Goal: Communication & Community: Share content

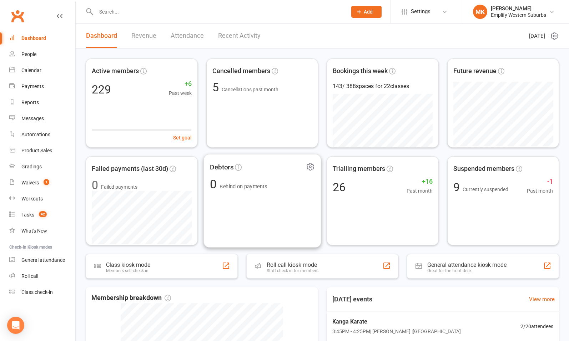
scroll to position [178, 0]
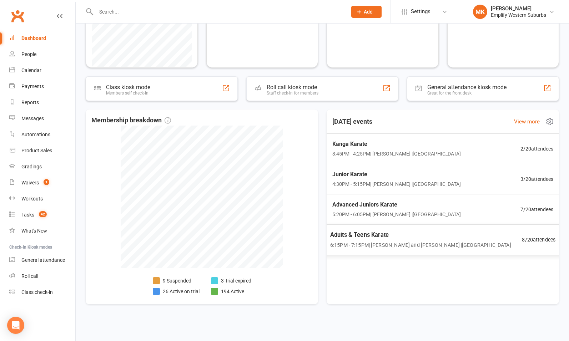
click at [416, 249] on span "6:15PM - 7:15PM | Matt Krouzecky and Vildan Muharemovic | Swanbourne Church Hall" at bounding box center [420, 245] width 181 height 8
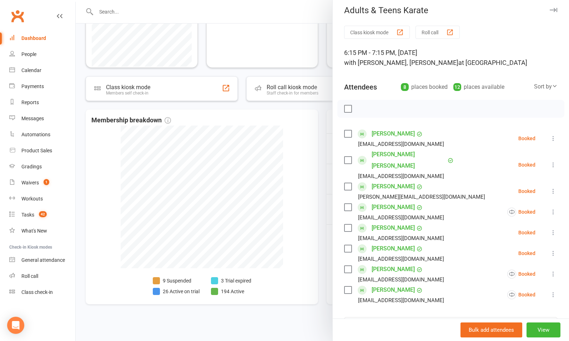
scroll to position [5, 0]
click at [550, 270] on icon at bounding box center [553, 273] width 7 height 7
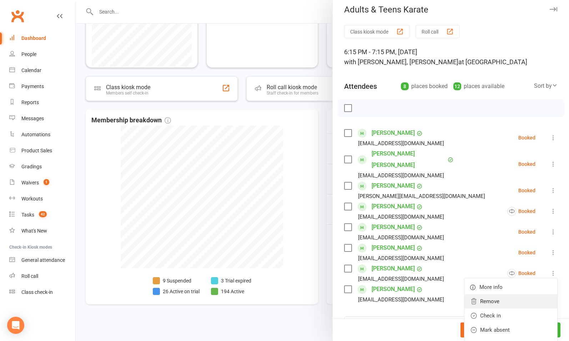
click at [492, 295] on link "Remove" at bounding box center [511, 302] width 93 height 14
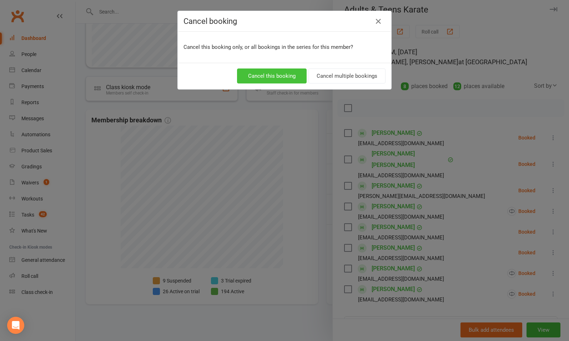
click at [287, 78] on button "Cancel this booking" at bounding box center [272, 76] width 70 height 15
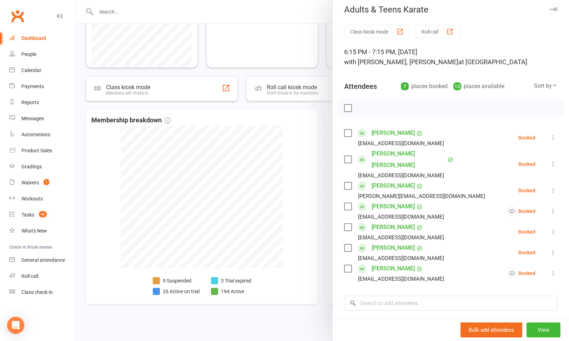
click at [550, 9] on icon "button" at bounding box center [553, 9] width 7 height 4
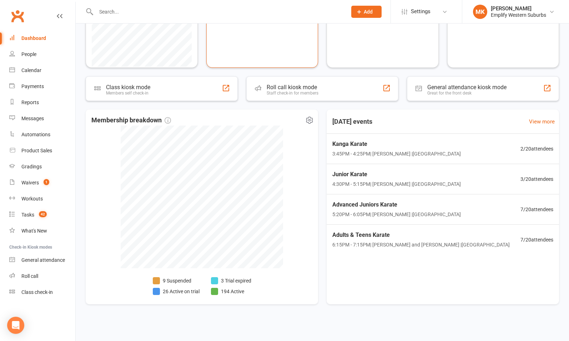
scroll to position [0, 0]
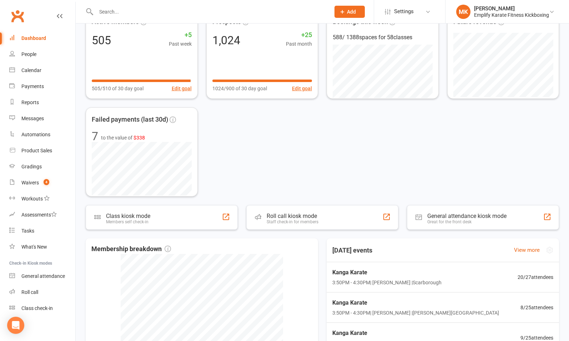
scroll to position [92, 0]
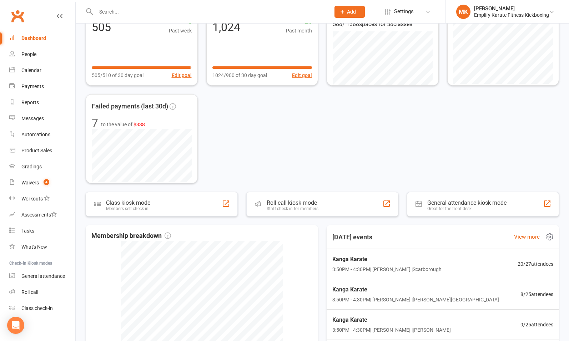
click at [356, 239] on h3 "[DATE] events" at bounding box center [352, 237] width 51 height 13
click at [515, 234] on link "View more" at bounding box center [527, 237] width 26 height 9
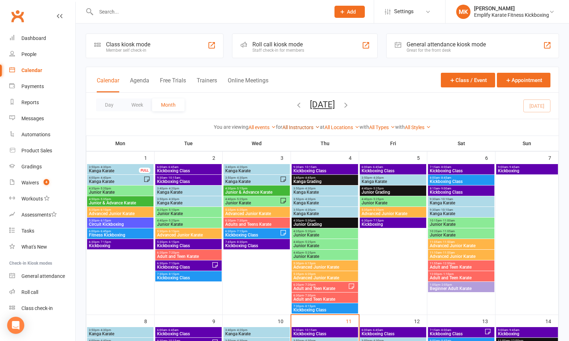
click at [292, 128] on link "All Instructors" at bounding box center [300, 128] width 37 height 6
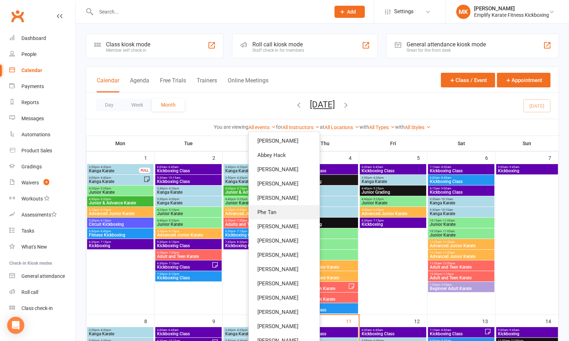
scroll to position [78, 0]
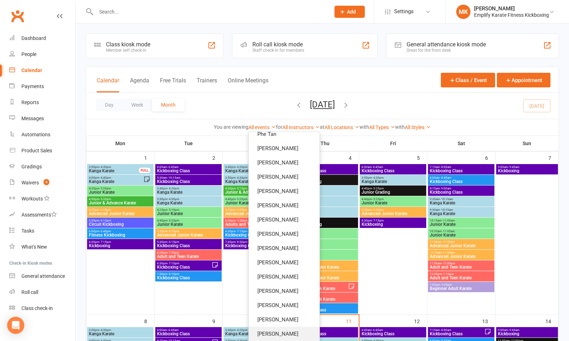
click at [279, 334] on link "Angie Masciantonio" at bounding box center [284, 334] width 71 height 14
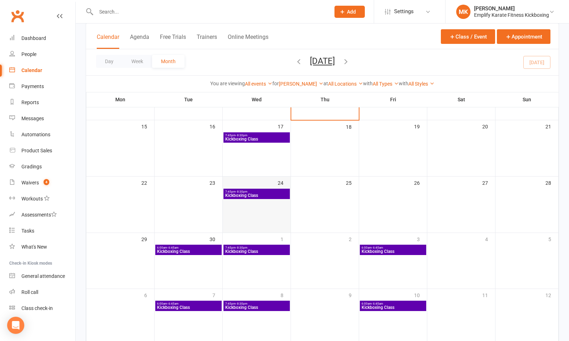
scroll to position [168, 0]
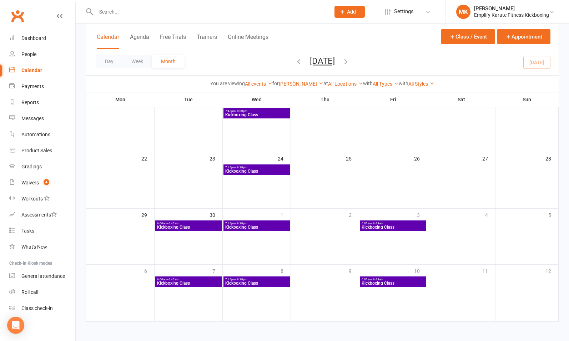
click at [350, 61] on icon "button" at bounding box center [346, 61] width 8 height 8
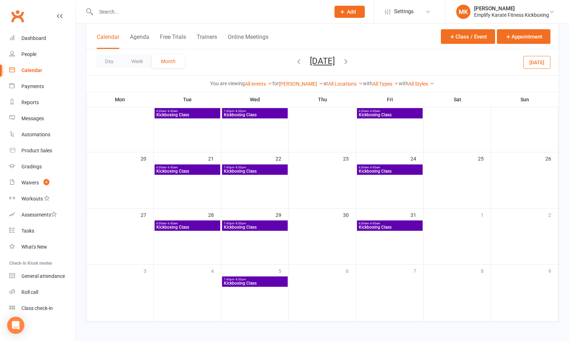
click at [350, 60] on icon "button" at bounding box center [346, 61] width 8 height 8
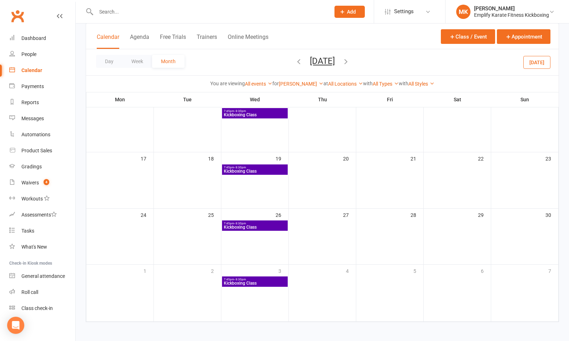
click at [295, 61] on icon "button" at bounding box center [299, 61] width 8 height 8
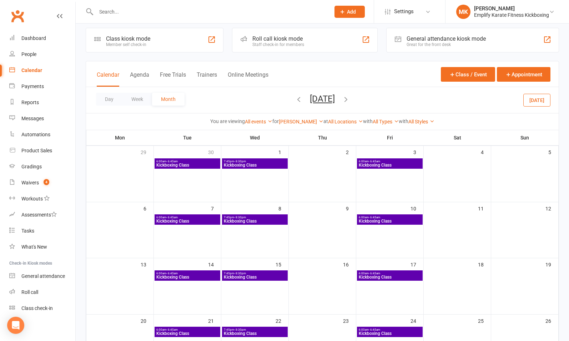
scroll to position [5, 0]
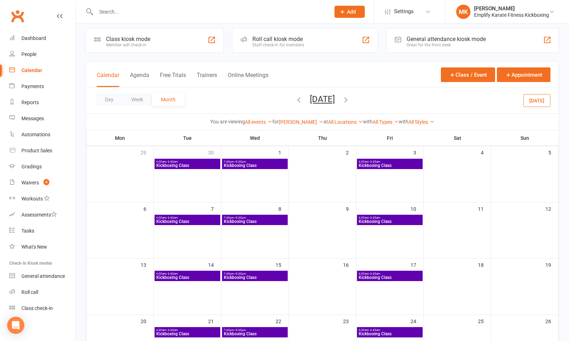
click at [295, 98] on icon "button" at bounding box center [299, 100] width 8 height 8
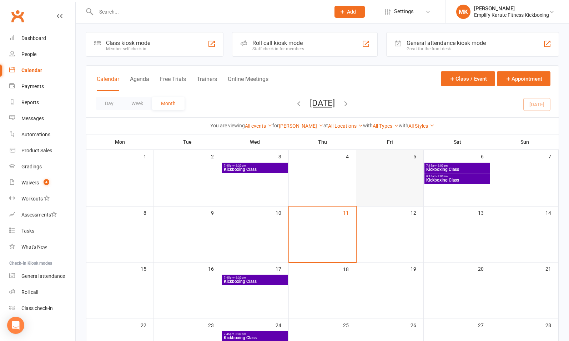
scroll to position [1, 0]
click at [315, 26] on div "Class kiosk mode Member self check-in Roll call kiosk mode Staff check-in for m…" at bounding box center [323, 260] width 494 height 477
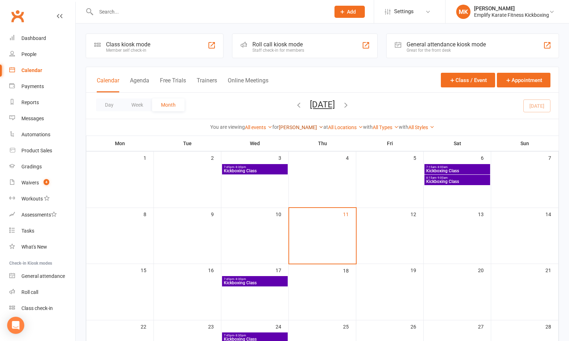
click at [305, 125] on link "Angie Masciantonio" at bounding box center [301, 128] width 45 height 6
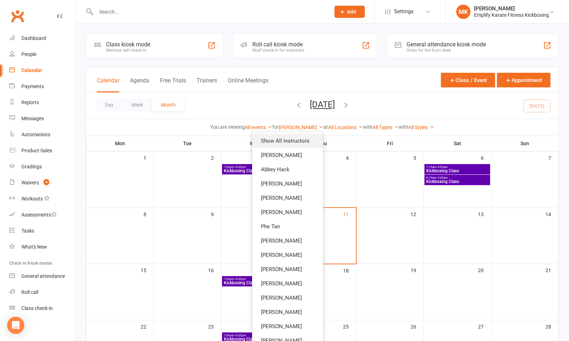
click at [285, 141] on link "Show All Instructors" at bounding box center [287, 141] width 71 height 14
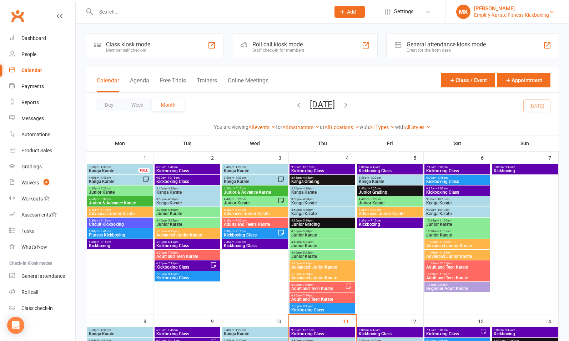
click at [499, 13] on div "Emplify Karate Fitness Kickboxing" at bounding box center [511, 15] width 75 height 6
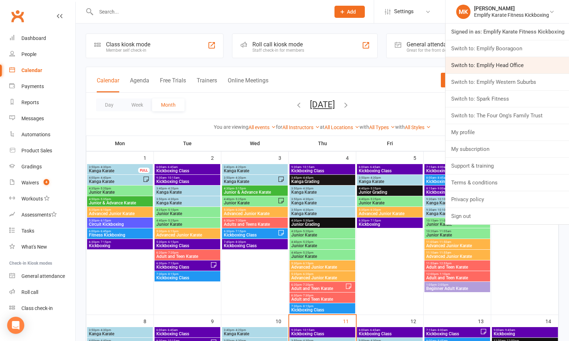
click at [502, 66] on link "Switch to: Emplify Head Office" at bounding box center [508, 65] width 124 height 16
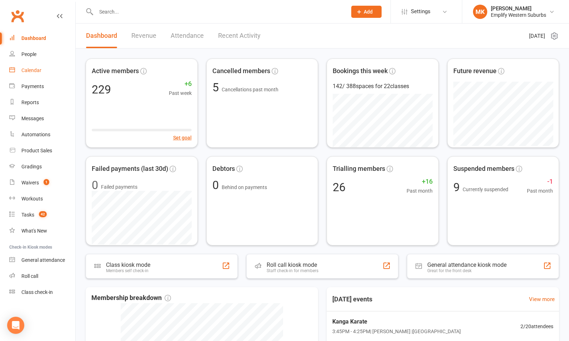
click at [31, 71] on div "Calendar" at bounding box center [31, 70] width 20 height 6
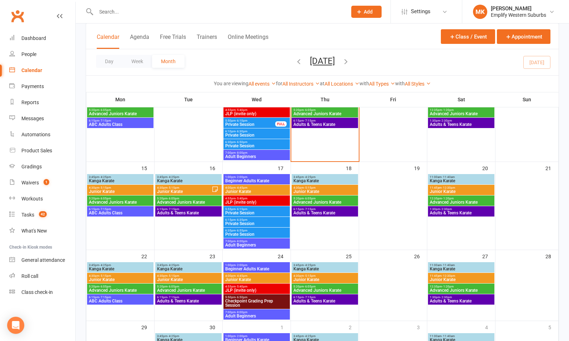
scroll to position [169, 0]
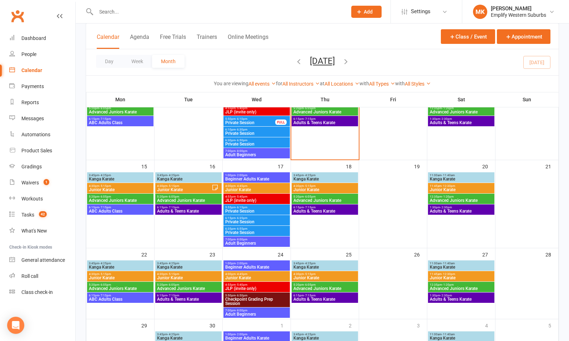
click at [246, 177] on span "Beginner Adults Karate" at bounding box center [257, 179] width 64 height 4
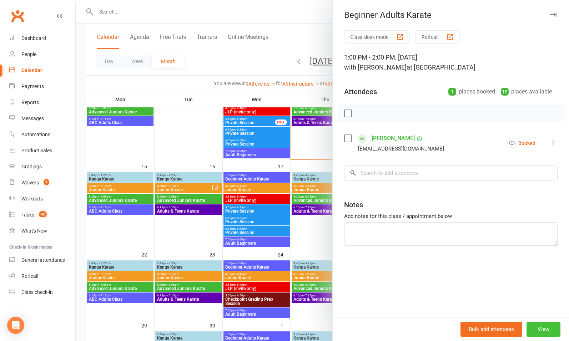
click at [535, 328] on button "View" at bounding box center [544, 329] width 34 height 15
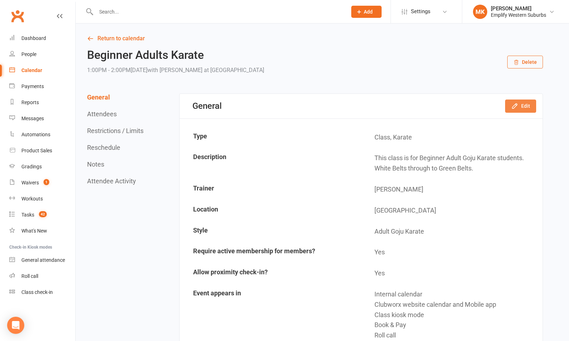
click at [520, 107] on button "Edit" at bounding box center [520, 106] width 31 height 13
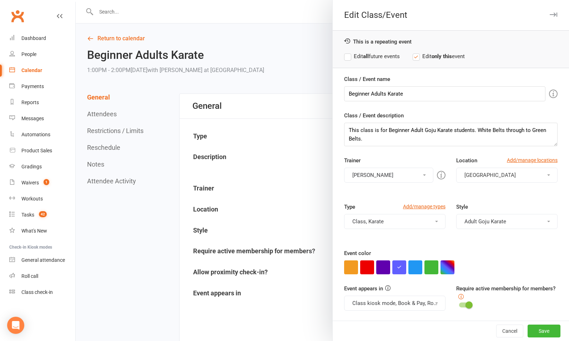
scroll to position [28, 0]
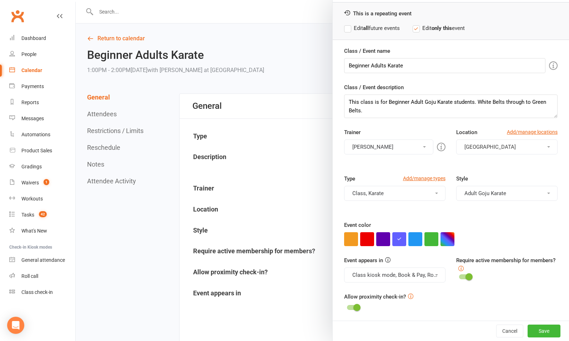
click at [490, 144] on span "[GEOGRAPHIC_DATA]" at bounding box center [490, 147] width 51 height 6
click at [475, 166] on link "[GEOGRAPHIC_DATA]" at bounding box center [492, 164] width 71 height 14
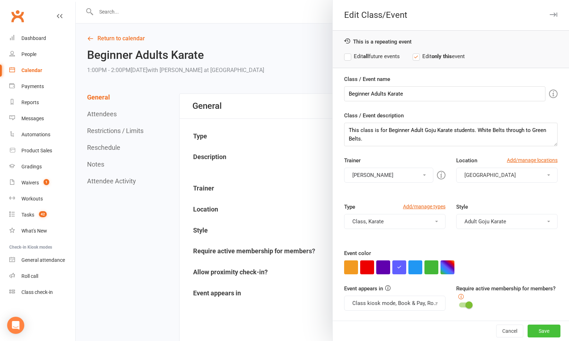
click at [536, 330] on button "Save" at bounding box center [544, 331] width 33 height 13
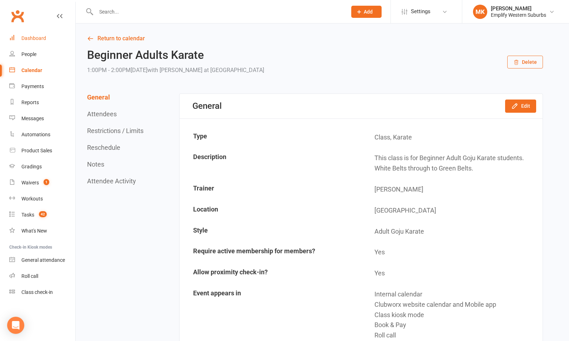
click at [41, 39] on div "Dashboard" at bounding box center [33, 38] width 25 height 6
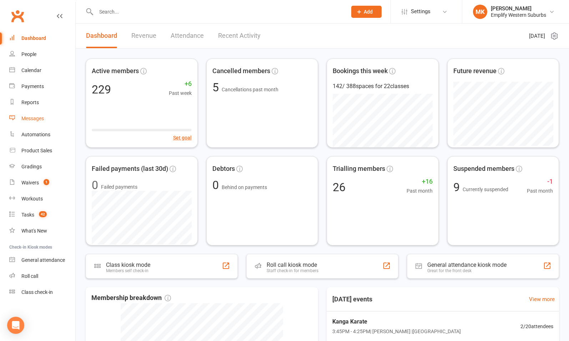
click at [31, 119] on div "Messages" at bounding box center [32, 119] width 22 height 6
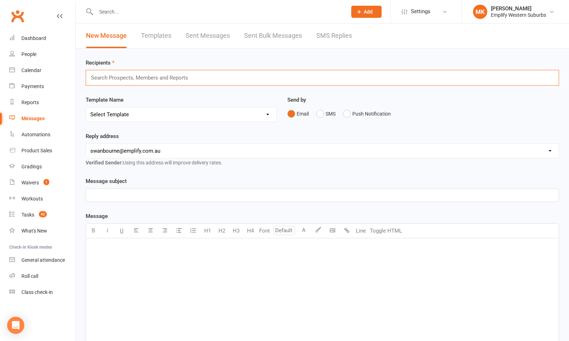
click at [170, 77] on input "text" at bounding box center [142, 77] width 105 height 9
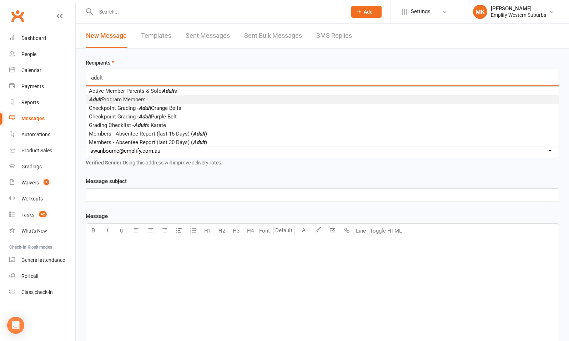
type input "adult"
click at [131, 99] on span "Adult Program Members" at bounding box center [117, 99] width 57 height 6
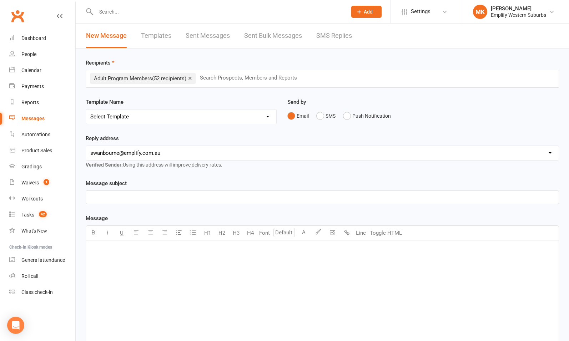
click at [154, 121] on select "Select Template [Email] 15 Days Absent (adult) [Email] 15 Days Absent (child) […" at bounding box center [181, 117] width 190 height 14
click at [156, 121] on select "Select Template [Email] 15 Days Absent (adult) [Email] 15 Days Absent (child) […" at bounding box center [181, 117] width 190 height 14
click at [132, 197] on p "﻿" at bounding box center [322, 197] width 464 height 9
click at [171, 259] on div "﻿" at bounding box center [322, 294] width 473 height 107
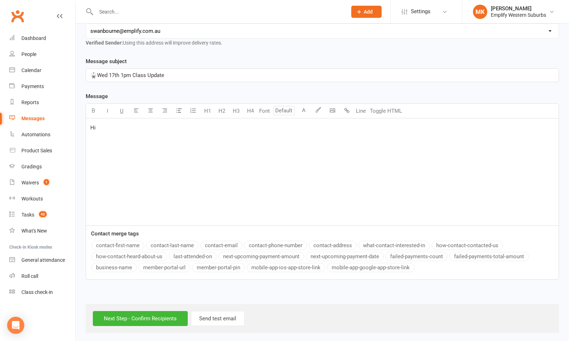
click at [135, 244] on button "contact-first-name" at bounding box center [117, 245] width 53 height 9
drag, startPoint x: 161, startPoint y: 152, endPoint x: 170, endPoint y: 149, distance: 10.4
click at [161, 152] on div "Hi ﻿ {contact-first-name} Just a quick update regarding the Adult class" at bounding box center [322, 172] width 473 height 107
click at [197, 136] on span "Just a quick update regarding the Adult class" at bounding box center [143, 139] width 107 height 6
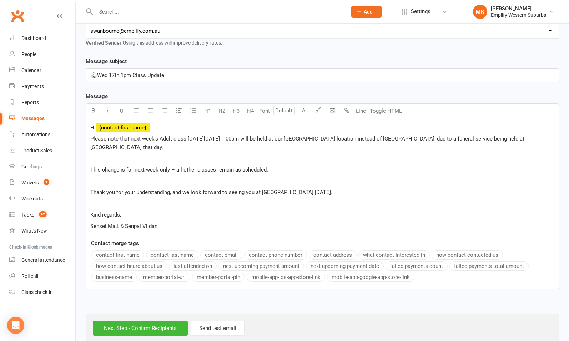
click at [107, 158] on p "﻿" at bounding box center [322, 159] width 464 height 9
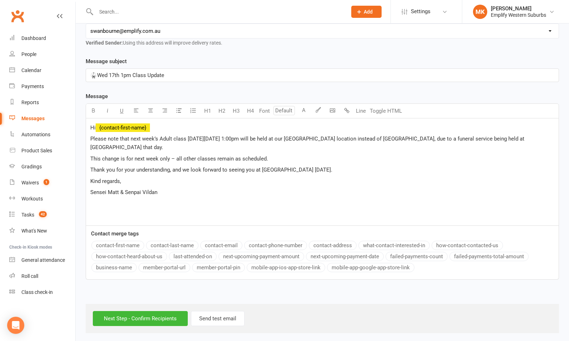
click at [159, 138] on span "Please note that next week’s Adult class [DATE][DATE] 1:00pm will be held at ou…" at bounding box center [308, 143] width 436 height 15
click at [286, 138] on span "Please note that next week’s Adult class [DATE][DATE] 1:00pm will be held at ou…" at bounding box center [308, 143] width 436 height 15
click at [345, 138] on span "will be held at our [GEOGRAPHIC_DATA] location instead of [GEOGRAPHIC_DATA], du…" at bounding box center [306, 143] width 433 height 15
click at [331, 171] on p "Thank you for your understanding, and we look forward to seeing you at [GEOGRAP…" at bounding box center [322, 170] width 464 height 9
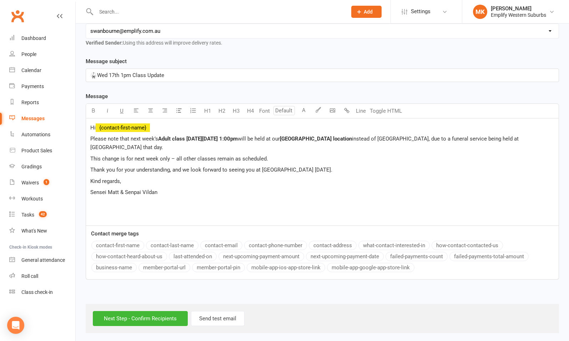
click at [140, 191] on span "Sensei Matt & Senpai Vildan" at bounding box center [123, 192] width 67 height 6
click at [178, 185] on div "Hi ﻿ {contact-first-name} Please note that next week’s Adult class [DATE][DATE]…" at bounding box center [322, 172] width 473 height 107
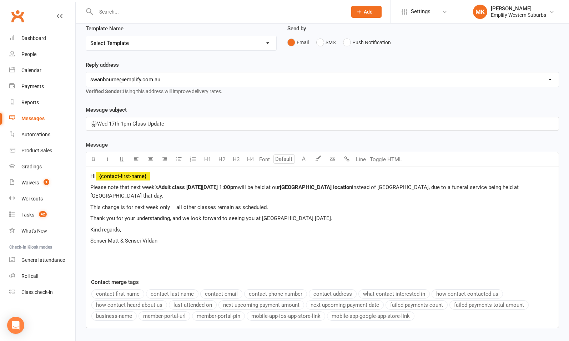
scroll to position [50, 0]
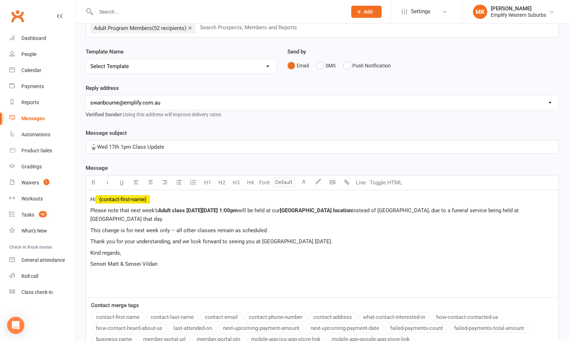
click at [282, 126] on div "Reply address [EMAIL_ADDRESS][DOMAIN_NAME] [EMAIL_ADDRESS][DOMAIN_NAME] [EMAIL_…" at bounding box center [322, 106] width 484 height 45
click at [177, 146] on p "🥋Wed 17th 1pm Class Update" at bounding box center [322, 147] width 464 height 9
click at [100, 145] on span "🥋Wed 17th 1pm Class Update" at bounding box center [127, 147] width 74 height 6
click at [198, 158] on div "Message subject 🥋Location Change for Adult Class – [DATE] Message U H1 H2 H3 H4…" at bounding box center [323, 240] width 474 height 223
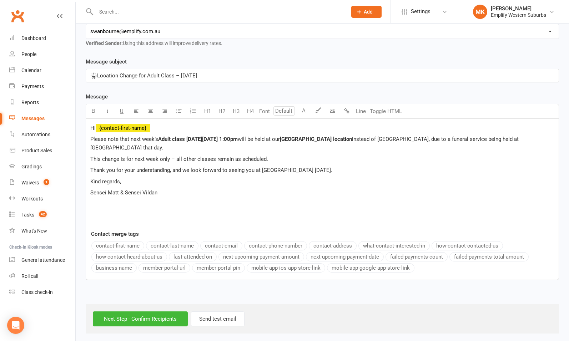
scroll to position [122, 0]
click at [123, 319] on input "Next Step - Confirm Recipients" at bounding box center [140, 318] width 95 height 15
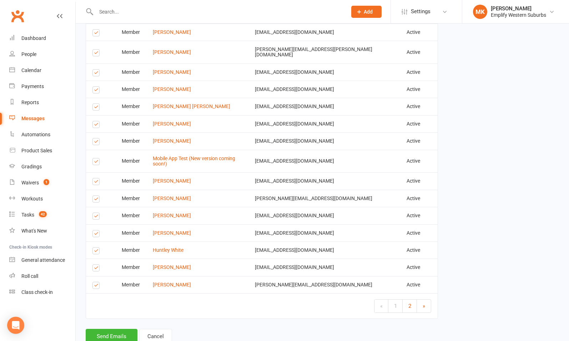
scroll to position [900, 0]
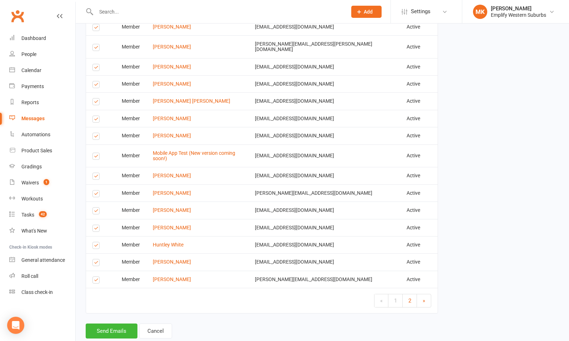
click at [95, 264] on label at bounding box center [97, 264] width 10 height 0
click at [95, 260] on input "checkbox" at bounding box center [94, 260] width 5 height 0
click at [95, 247] on label at bounding box center [97, 247] width 10 height 0
click at [95, 242] on input "checkbox" at bounding box center [94, 242] width 5 height 0
click at [96, 230] on label at bounding box center [97, 230] width 10 height 0
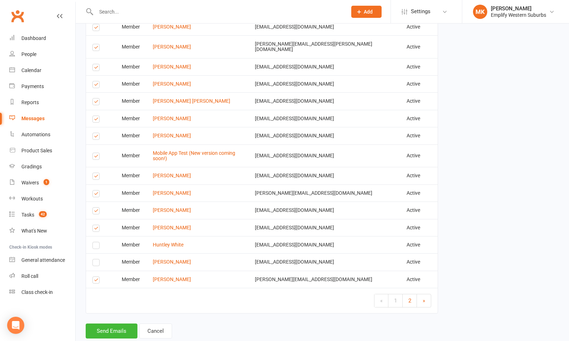
click at [96, 225] on input "checkbox" at bounding box center [94, 225] width 5 height 0
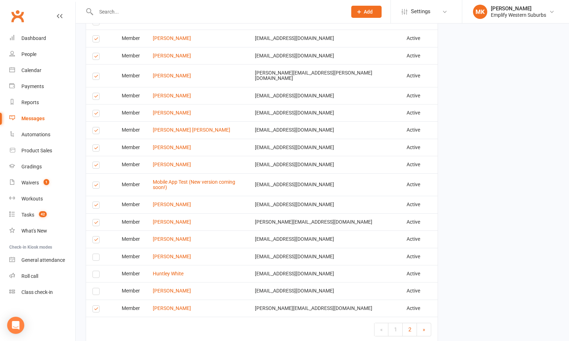
scroll to position [870, 0]
click at [94, 187] on label at bounding box center [97, 187] width 10 height 0
click at [94, 183] on input "checkbox" at bounding box center [94, 183] width 5 height 0
click at [95, 311] on label at bounding box center [97, 311] width 10 height 0
click at [95, 307] on input "checkbox" at bounding box center [94, 307] width 5 height 0
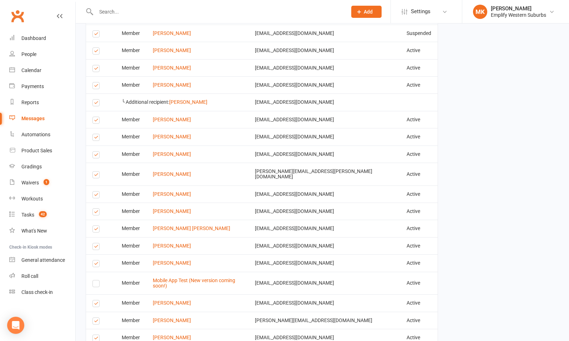
scroll to position [771, 0]
click at [96, 231] on label at bounding box center [97, 231] width 10 height 0
click at [96, 227] on input "checkbox" at bounding box center [94, 227] width 5 height 0
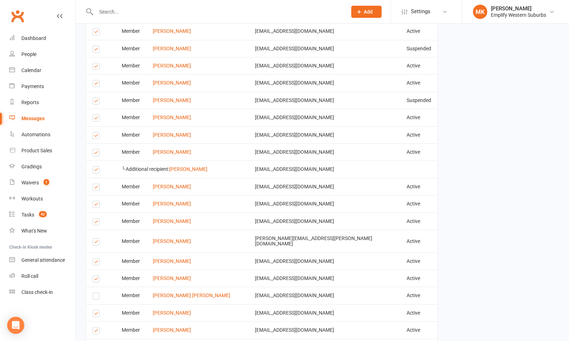
click at [96, 223] on label at bounding box center [97, 223] width 10 height 0
click at [96, 219] on input "checkbox" at bounding box center [94, 219] width 5 height 0
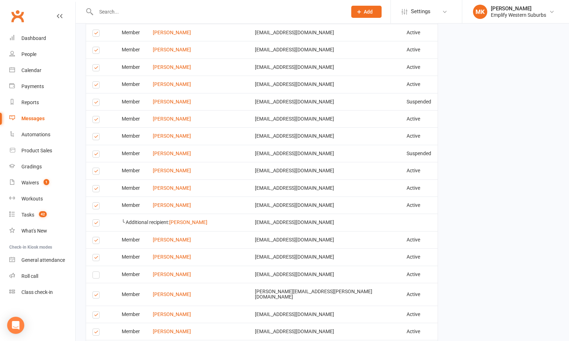
scroll to position [651, 0]
click at [96, 225] on label at bounding box center [97, 225] width 10 height 0
click at [96, 220] on input "checkbox" at bounding box center [94, 220] width 5 height 0
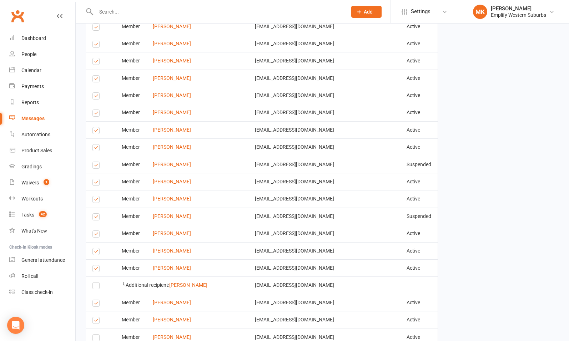
scroll to position [586, 0]
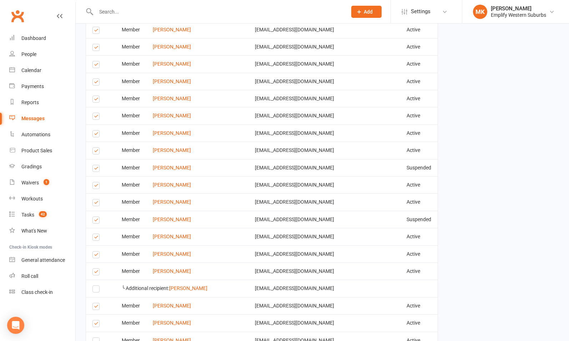
click at [96, 204] on label at bounding box center [97, 204] width 10 height 0
click at [96, 200] on input "checkbox" at bounding box center [94, 200] width 5 height 0
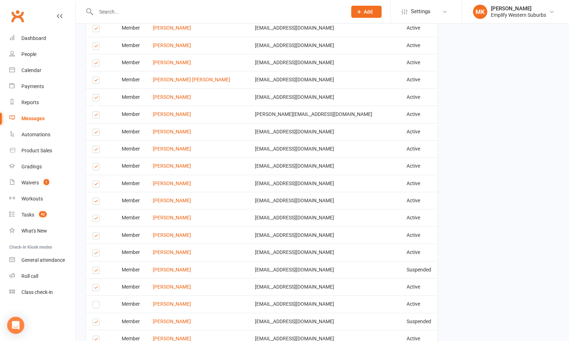
scroll to position [482, 0]
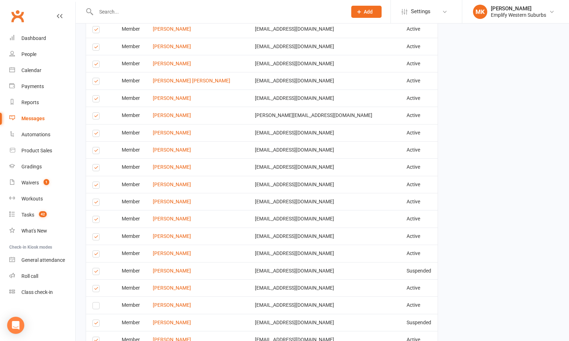
click at [96, 204] on label at bounding box center [97, 204] width 10 height 0
click at [96, 199] on input "checkbox" at bounding box center [94, 199] width 5 height 0
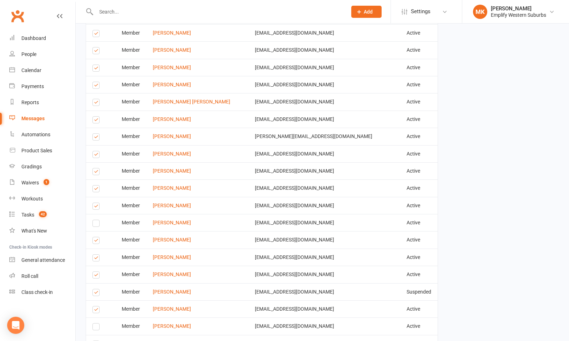
scroll to position [460, 0]
click at [96, 209] on label at bounding box center [97, 209] width 10 height 0
click at [96, 204] on input "checkbox" at bounding box center [94, 204] width 5 height 0
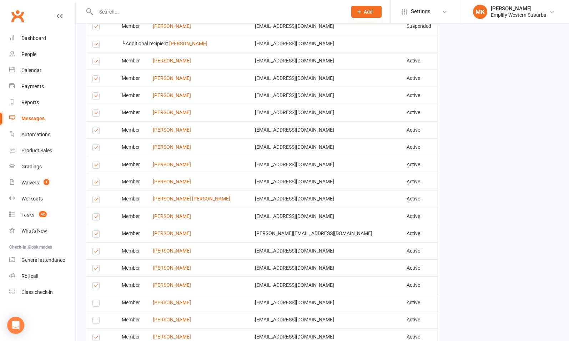
scroll to position [364, 0]
click at [96, 201] on label at bounding box center [97, 201] width 10 height 0
click at [96, 197] on input "checkbox" at bounding box center [94, 197] width 5 height 0
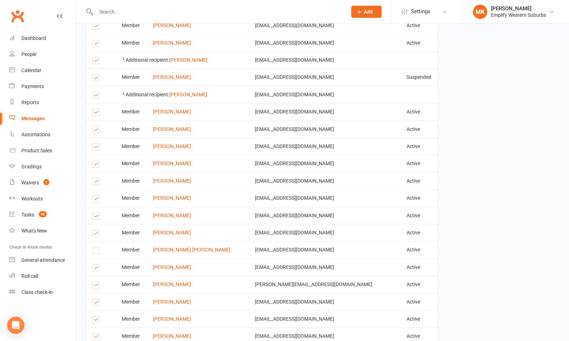
scroll to position [310, 0]
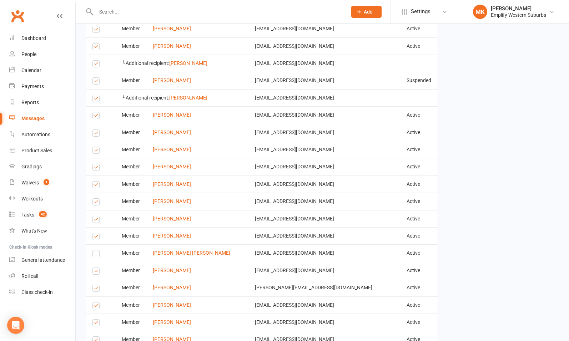
click at [96, 203] on label at bounding box center [97, 203] width 10 height 0
click at [96, 199] on input "checkbox" at bounding box center [94, 199] width 5 height 0
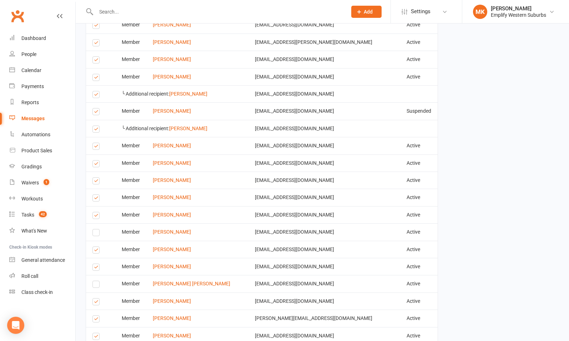
click at [96, 199] on label at bounding box center [97, 199] width 10 height 0
click at [96, 195] on input "checkbox" at bounding box center [94, 195] width 5 height 0
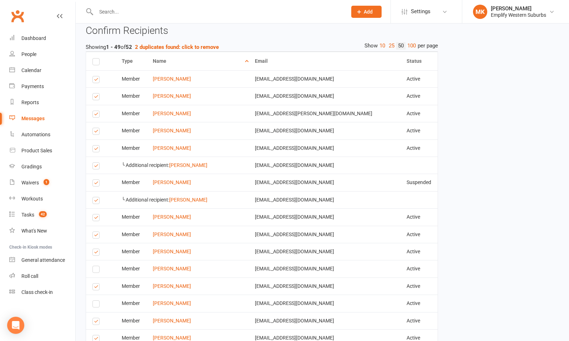
click at [96, 202] on label at bounding box center [97, 202] width 10 height 0
click at [96, 197] on input "checkbox" at bounding box center [94, 197] width 5 height 0
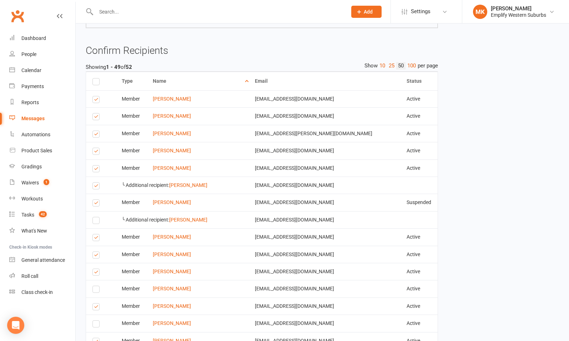
scroll to position [189, 0]
click at [96, 203] on label at bounding box center [97, 203] width 10 height 0
click at [96, 199] on input "checkbox" at bounding box center [94, 199] width 5 height 0
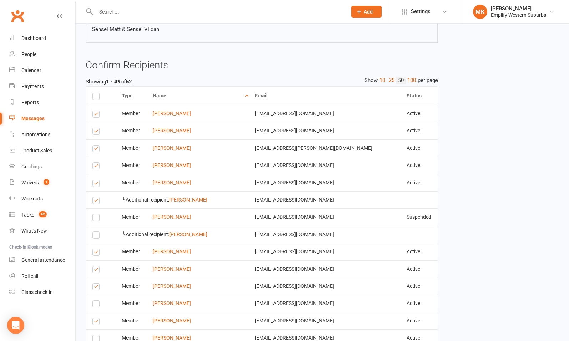
click at [96, 202] on label at bounding box center [97, 202] width 10 height 0
click at [96, 197] on input "checkbox" at bounding box center [94, 197] width 5 height 0
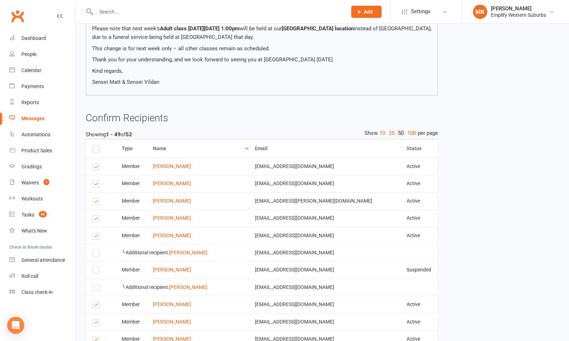
scroll to position [119, 0]
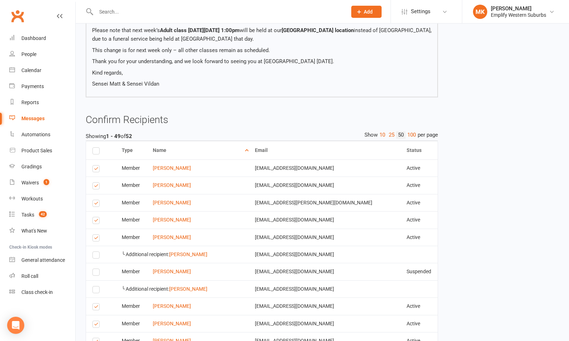
click at [95, 170] on label at bounding box center [97, 170] width 10 height 0
click at [95, 166] on input "checkbox" at bounding box center [94, 166] width 5 height 0
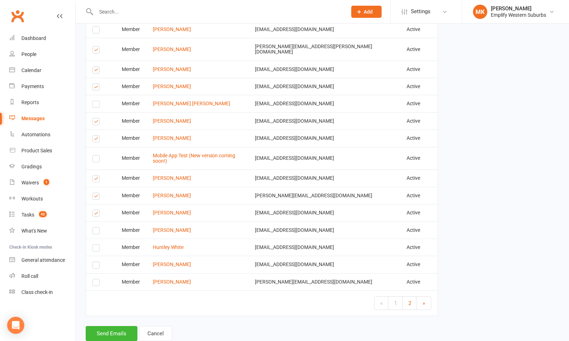
scroll to position [900, 0]
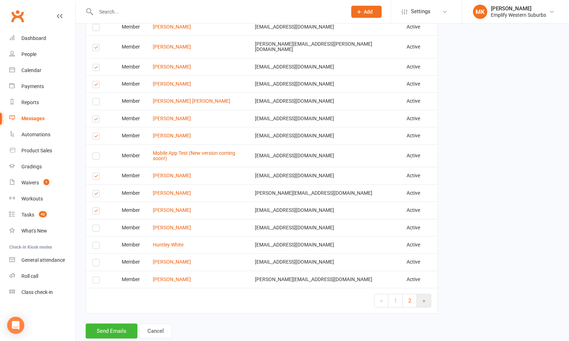
click at [425, 295] on link "»" at bounding box center [424, 301] width 14 height 13
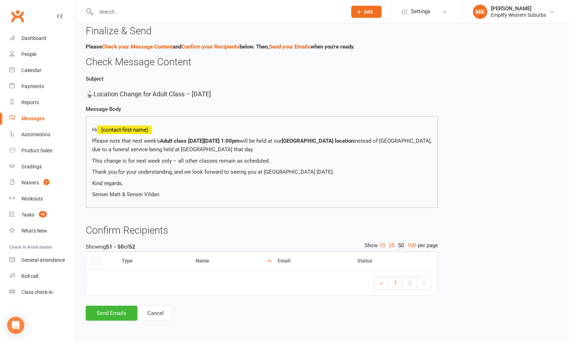
scroll to position [7, 0]
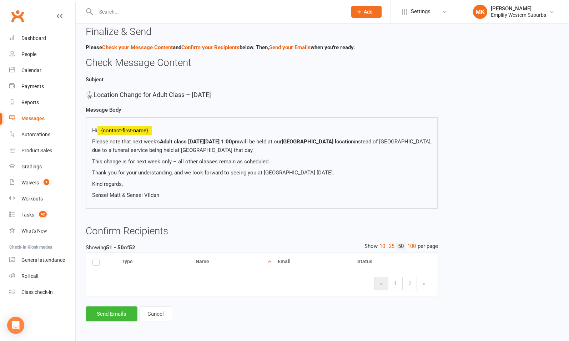
click at [384, 286] on link "«" at bounding box center [382, 283] width 14 height 13
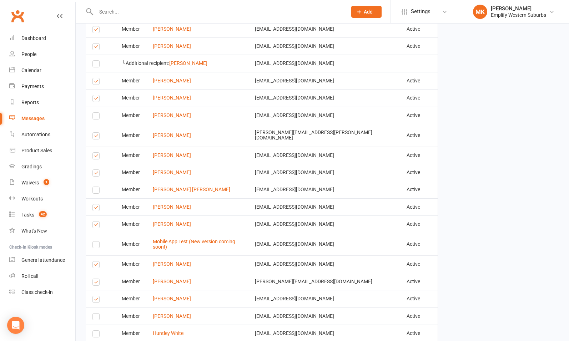
scroll to position [900, 0]
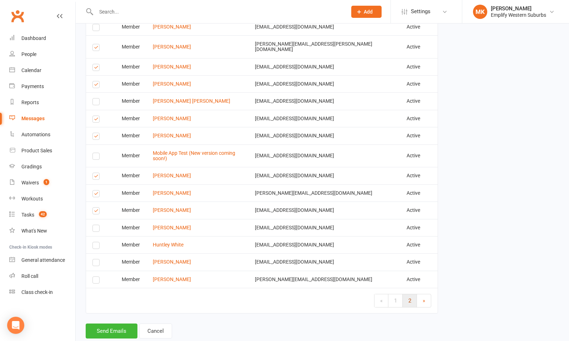
click at [409, 298] on span "2" at bounding box center [410, 301] width 3 height 6
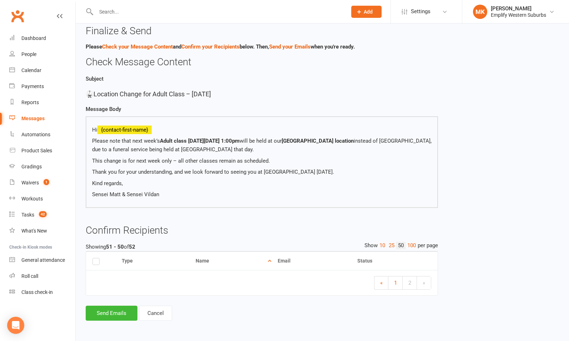
scroll to position [7, 0]
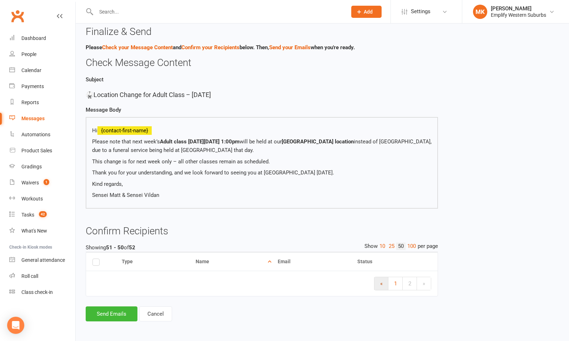
click at [384, 284] on link "«" at bounding box center [382, 283] width 14 height 13
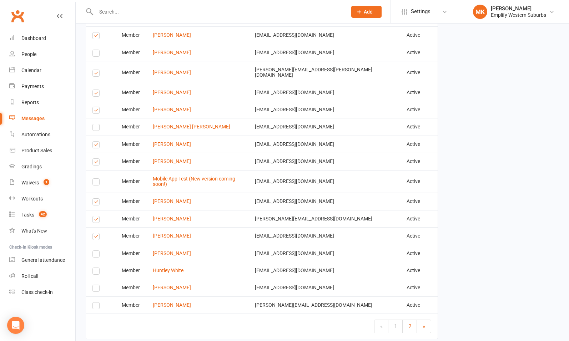
scroll to position [900, 0]
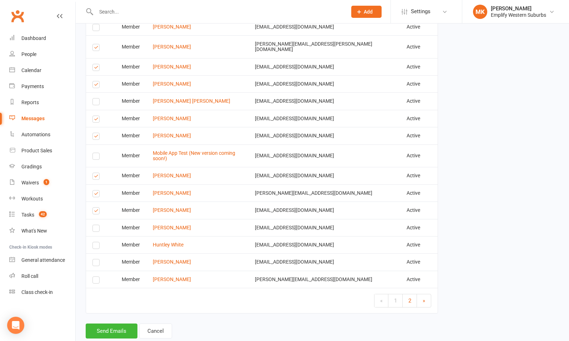
click at [96, 281] on label at bounding box center [97, 281] width 10 height 0
click at [96, 277] on input "checkbox" at bounding box center [94, 277] width 5 height 0
click at [412, 295] on link "2" at bounding box center [410, 301] width 14 height 13
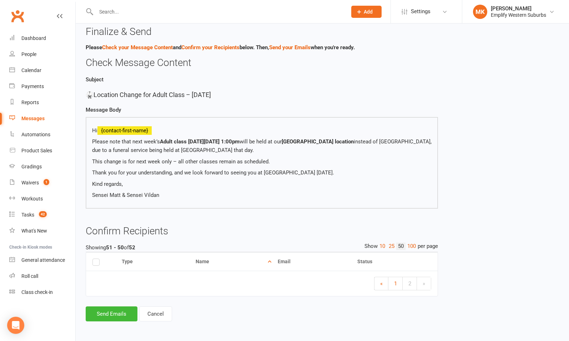
scroll to position [2, 0]
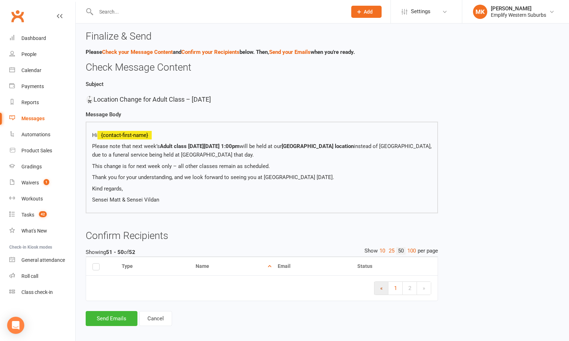
click at [385, 287] on link "«" at bounding box center [382, 288] width 14 height 13
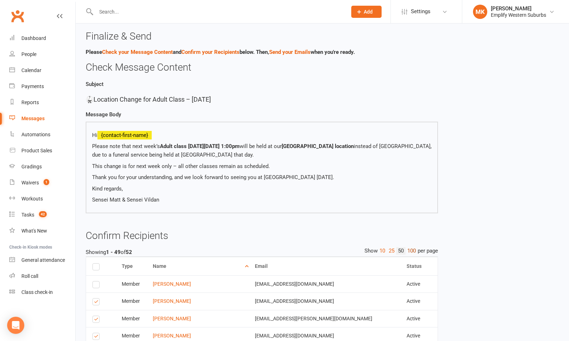
click at [414, 252] on link "100" at bounding box center [412, 250] width 12 height 7
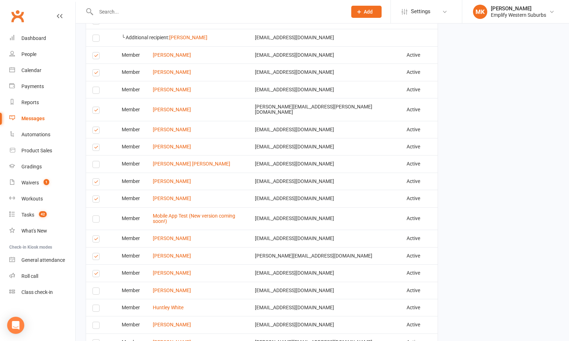
scroll to position [887, 0]
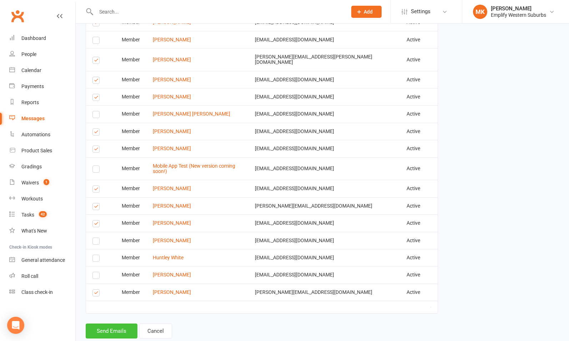
click at [106, 324] on button "Send Emails" at bounding box center [112, 331] width 52 height 15
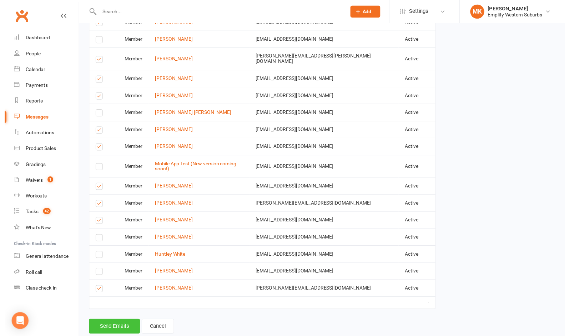
scroll to position [883, 0]
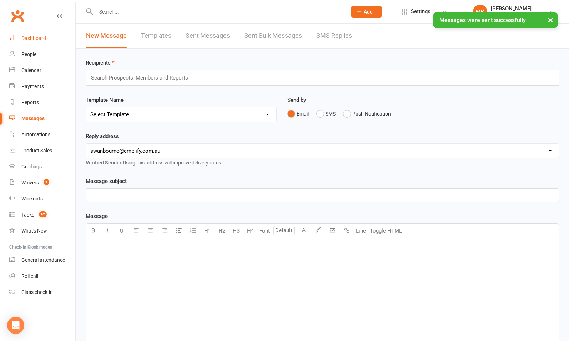
click at [39, 37] on div "Dashboard" at bounding box center [33, 38] width 25 height 6
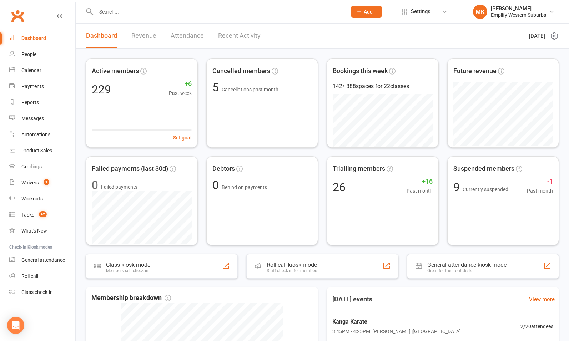
click at [148, 9] on input "text" at bounding box center [218, 12] width 248 height 10
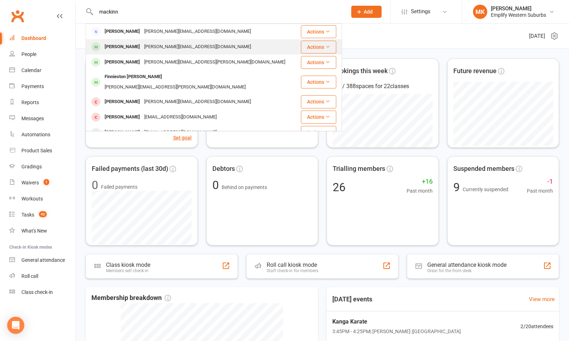
type input "mackinn"
click at [131, 49] on div "[PERSON_NAME]" at bounding box center [122, 47] width 40 height 10
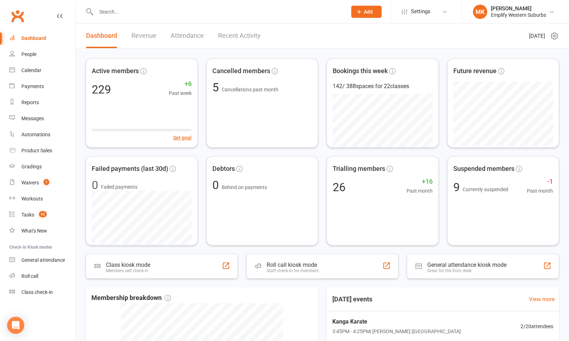
click at [129, 13] on input "text" at bounding box center [218, 12] width 248 height 10
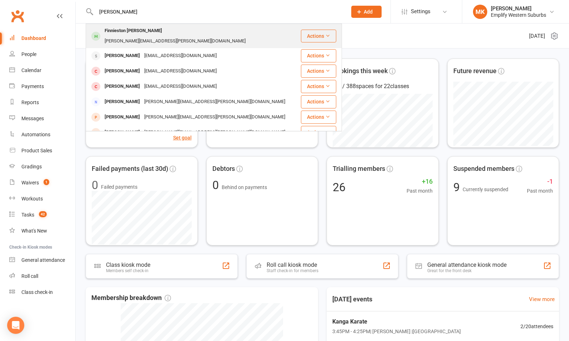
type input "[PERSON_NAME]"
click at [142, 32] on div "Finnieston [PERSON_NAME]" at bounding box center [133, 31] width 62 height 10
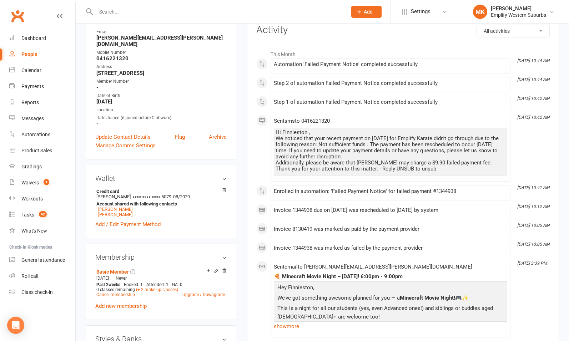
scroll to position [107, 0]
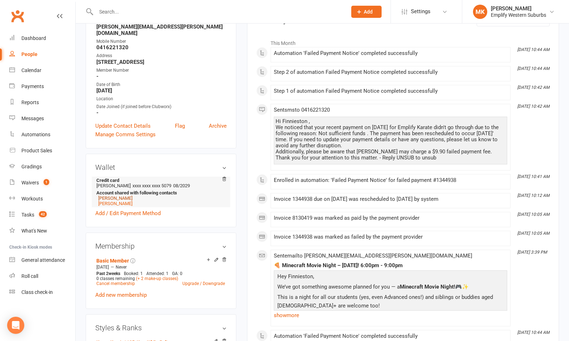
click at [122, 196] on link "[PERSON_NAME]" at bounding box center [115, 198] width 34 height 5
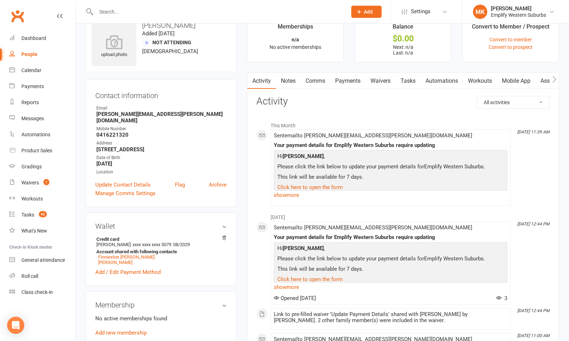
scroll to position [18, 0]
click at [349, 84] on link "Payments" at bounding box center [347, 81] width 35 height 16
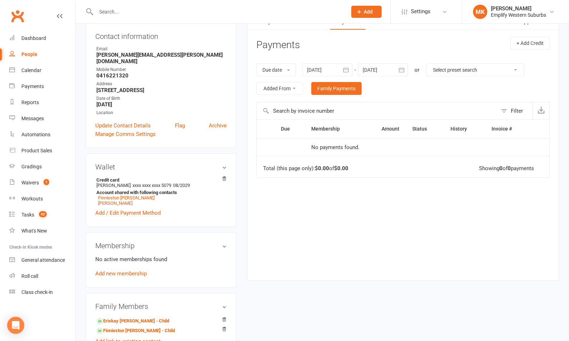
scroll to position [79, 0]
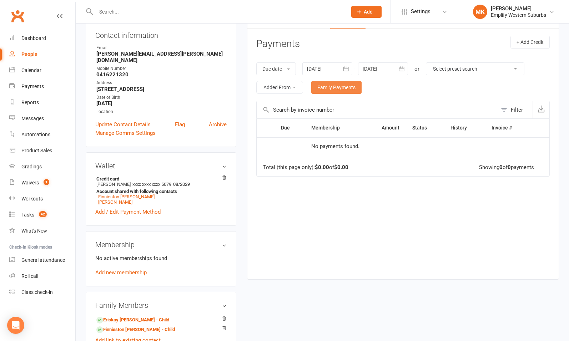
click at [331, 91] on link "Family Payments" at bounding box center [336, 87] width 50 height 13
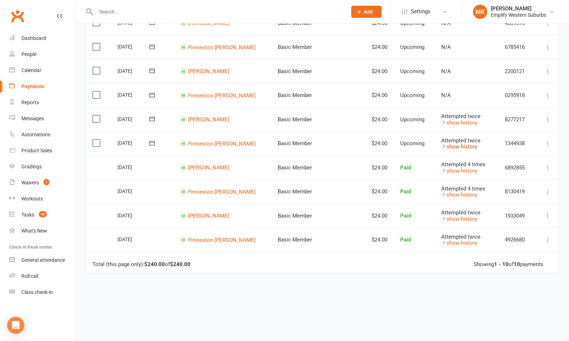
scroll to position [103, 0]
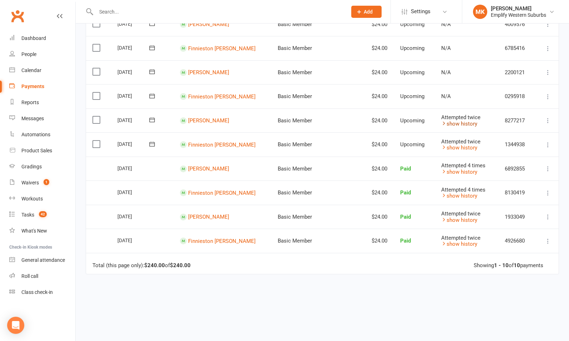
click at [451, 122] on link "show history" at bounding box center [459, 124] width 36 height 6
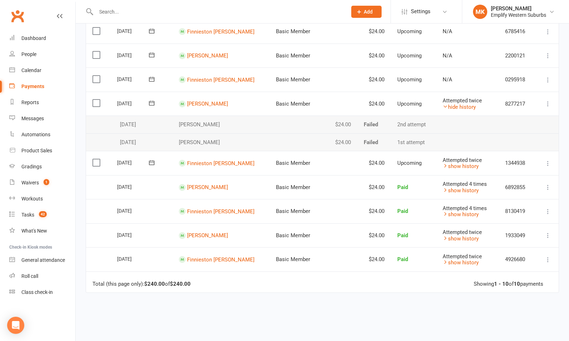
scroll to position [120, 0]
click at [454, 106] on link "hide history" at bounding box center [459, 107] width 33 height 6
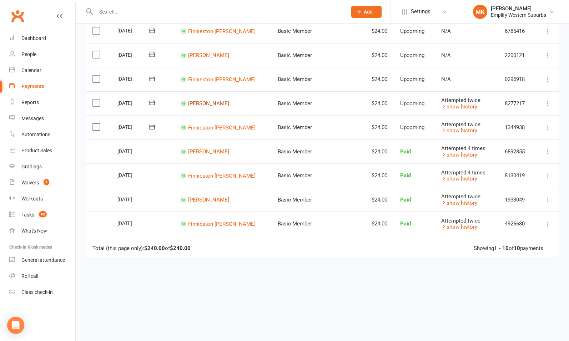
scroll to position [0, 0]
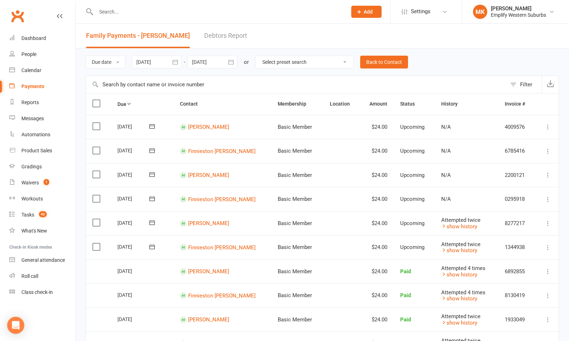
click at [217, 37] on link "Debtors Report" at bounding box center [225, 36] width 43 height 25
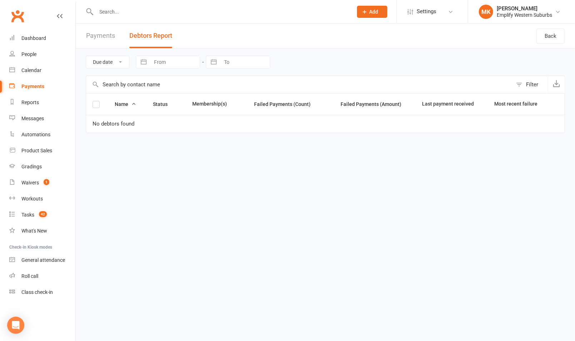
click at [106, 40] on link "Payments" at bounding box center [100, 36] width 29 height 25
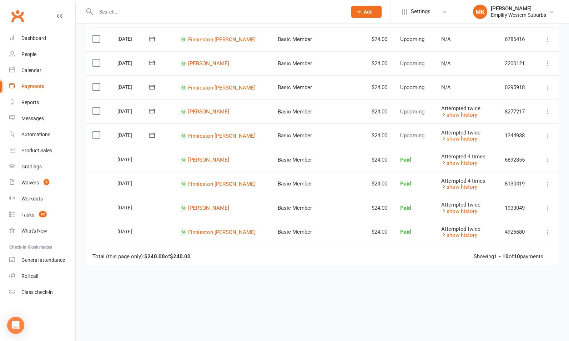
scroll to position [111, 0]
